Goal: Task Accomplishment & Management: Use online tool/utility

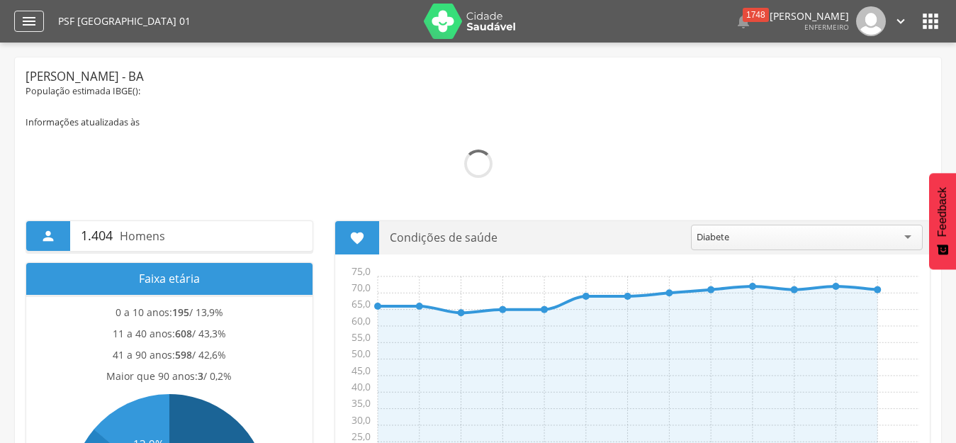
click at [28, 18] on icon "" at bounding box center [29, 21] width 17 height 17
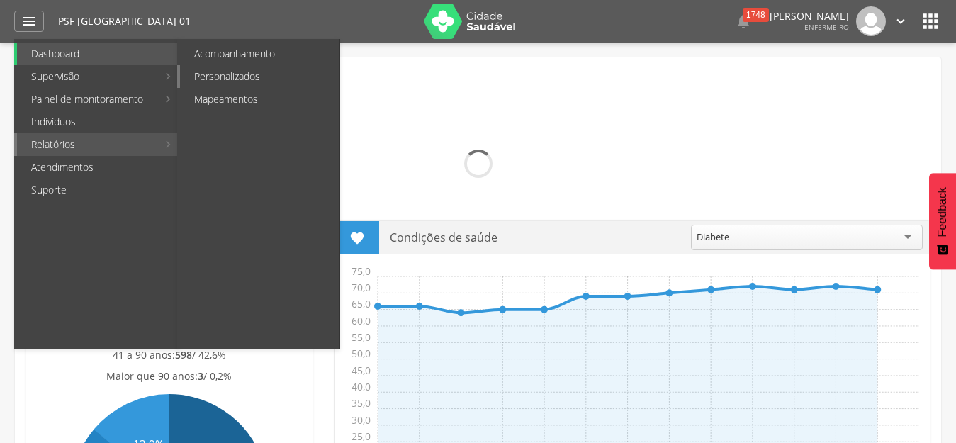
click at [231, 72] on link "Personalizados" at bounding box center [259, 76] width 159 height 23
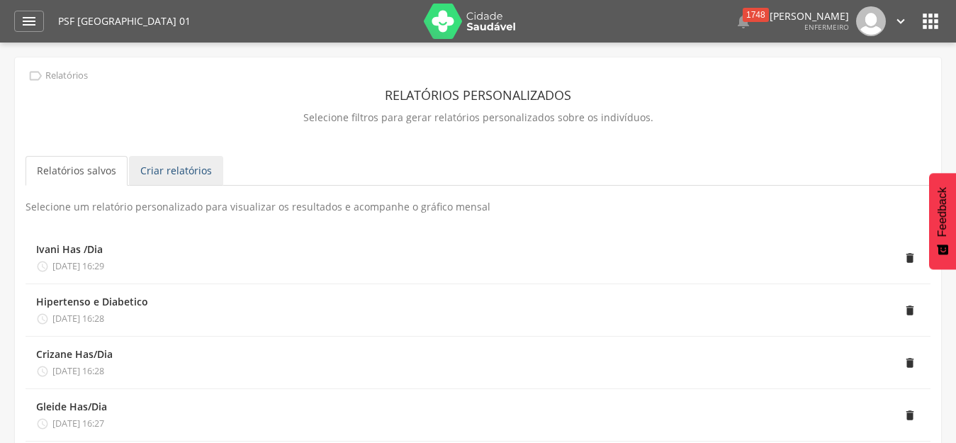
click at [181, 169] on link "Criar relatórios" at bounding box center [176, 171] width 94 height 30
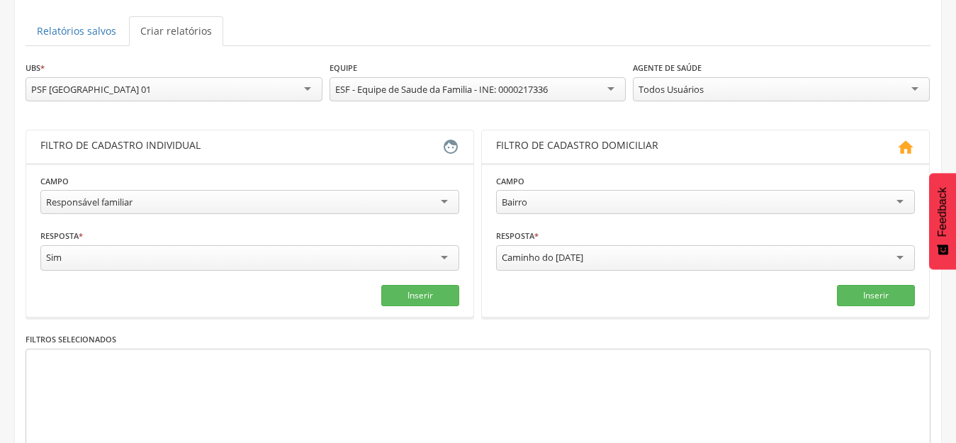
scroll to position [213, 0]
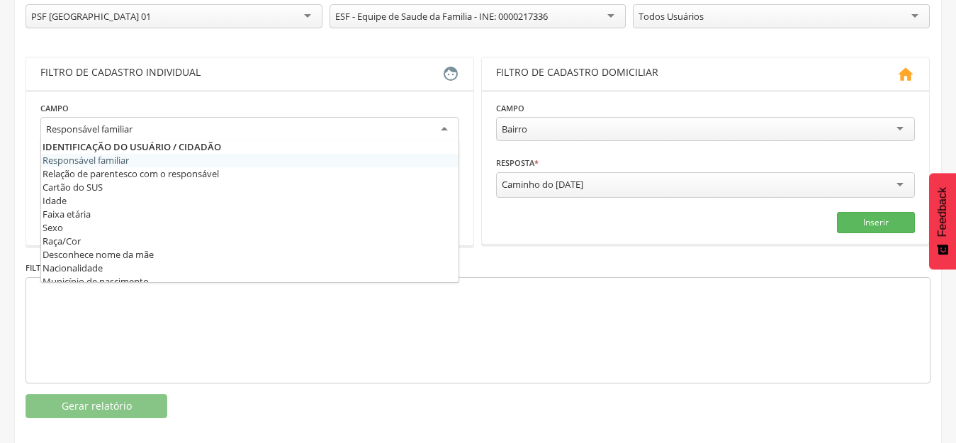
click at [446, 128] on div "Responsável familiar" at bounding box center [249, 130] width 419 height 26
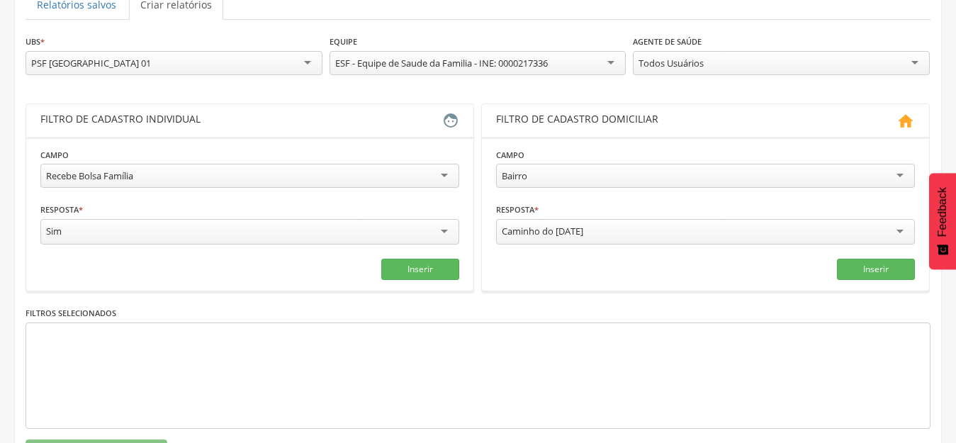
scroll to position [142, 0]
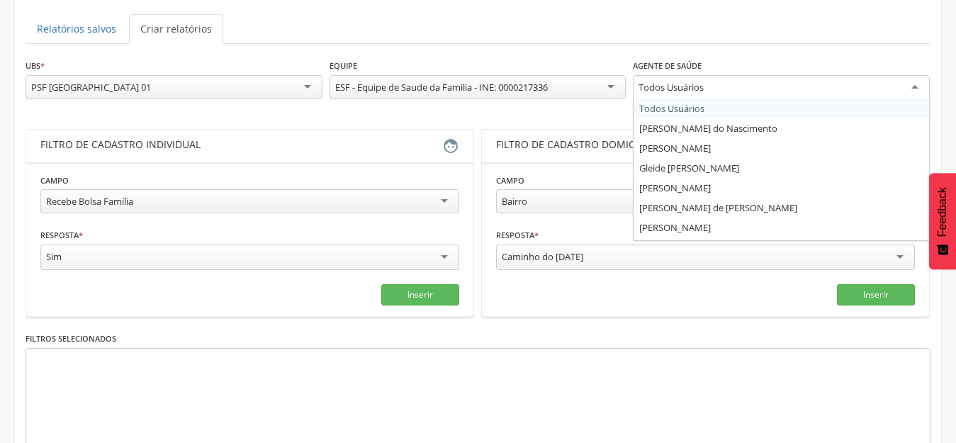
click at [908, 84] on div "Todos Usuários" at bounding box center [781, 88] width 297 height 26
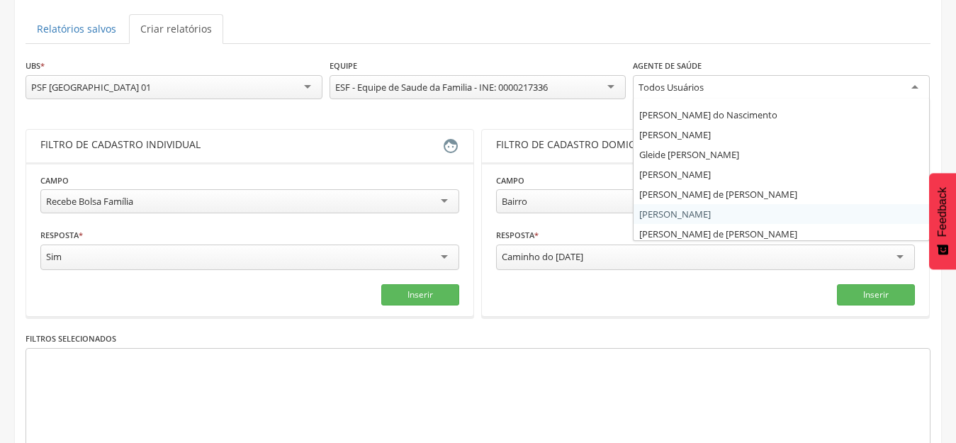
scroll to position [17, 0]
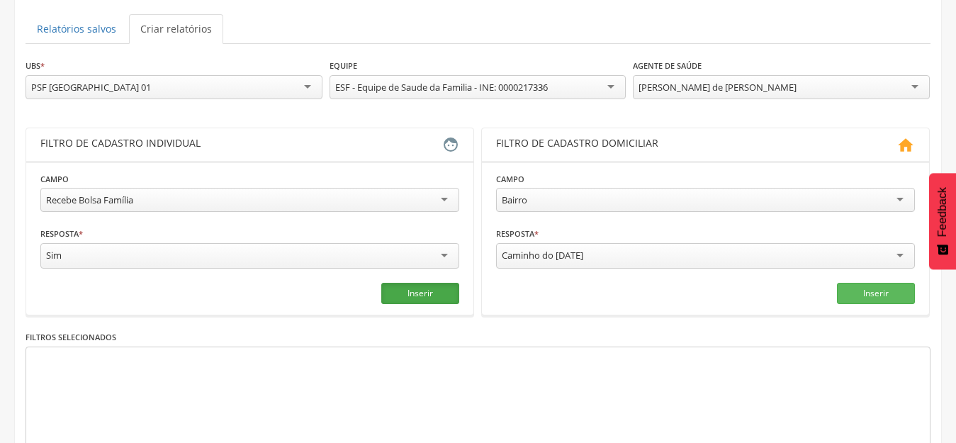
click at [414, 289] on button "Inserir" at bounding box center [420, 293] width 78 height 21
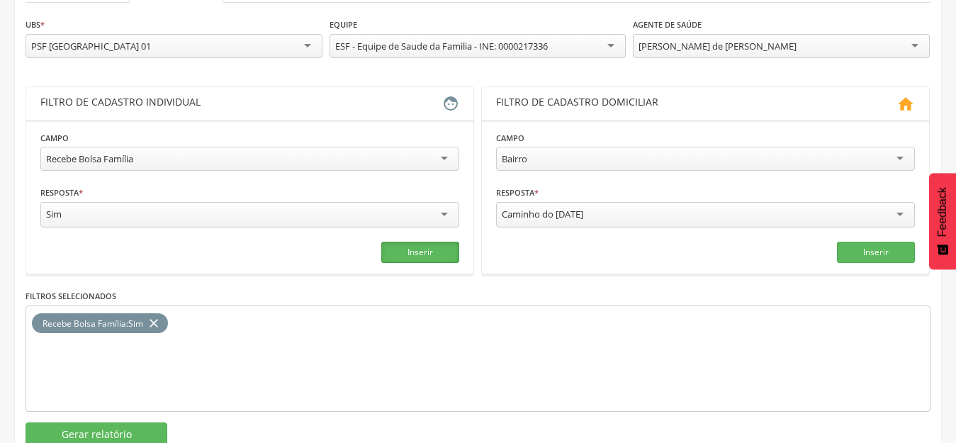
scroll to position [225, 0]
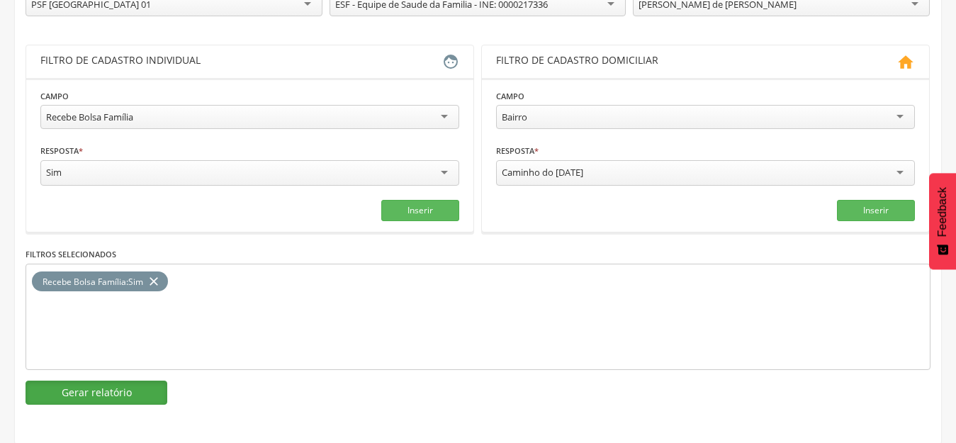
click at [115, 390] on button "Gerar relatório" at bounding box center [97, 392] width 142 height 24
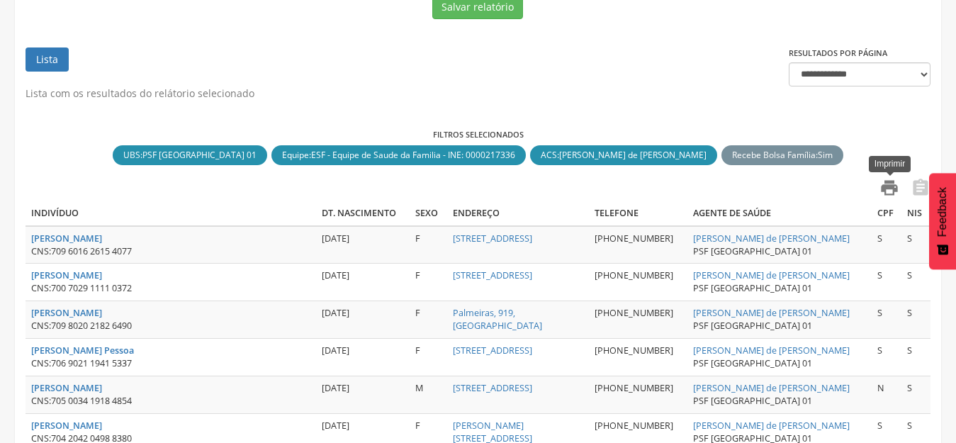
click at [891, 185] on icon "" at bounding box center [889, 188] width 20 height 20
